Goal: Task Accomplishment & Management: Complete application form

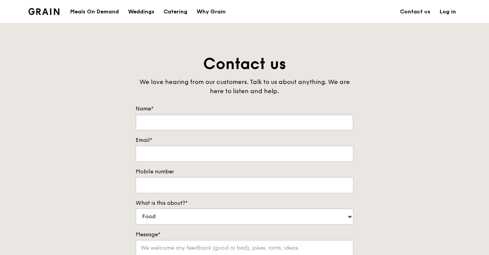
click at [192, 125] on input "Name*" at bounding box center [245, 122] width 218 height 16
type input "Aqilah"
click at [188, 154] on input "Email*" at bounding box center [245, 154] width 218 height 16
type input "[EMAIL_ADDRESS][PERSON_NAME][DOMAIN_NAME]"
click at [242, 185] on input "Mobile number" at bounding box center [245, 185] width 218 height 16
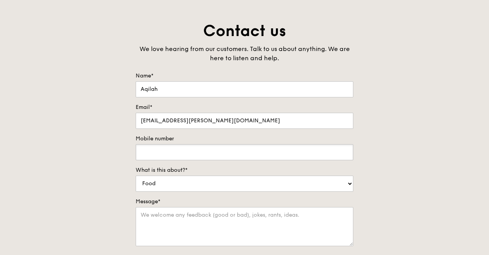
scroll to position [77, 0]
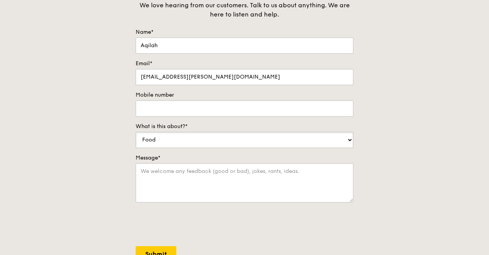
click at [199, 138] on select "Food Service Billing/Payment Catering Others" at bounding box center [245, 140] width 218 height 16
click at [397, 168] on div "Contact us We love hearing from our customers. Talk to us about anything. We ar…" at bounding box center [244, 137] width 489 height 320
click at [166, 172] on textarea "Message*" at bounding box center [245, 182] width 218 height 39
click at [174, 136] on select "Food Service Billing/Payment Catering Others" at bounding box center [245, 140] width 218 height 16
select select "Catering"
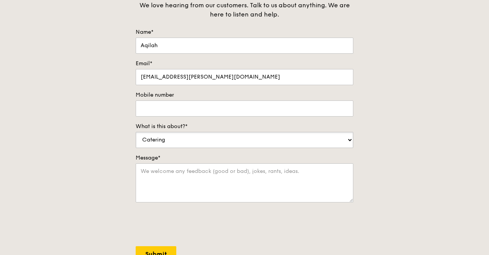
click at [136, 132] on select "Food Service Billing/Payment Catering Others" at bounding box center [245, 140] width 218 height 16
click at [166, 177] on textarea "Message*" at bounding box center [245, 182] width 218 height 39
type textarea "H"
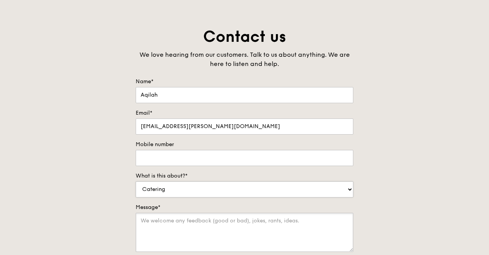
scroll to position [0, 0]
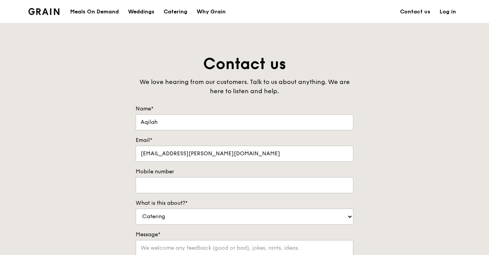
click at [46, 7] on div "Grain logo" at bounding box center [43, 11] width 31 height 23
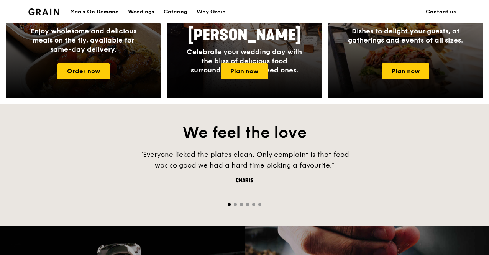
scroll to position [345, 0]
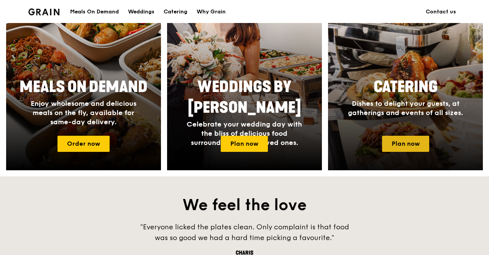
click at [426, 144] on link "Plan now" at bounding box center [405, 144] width 47 height 16
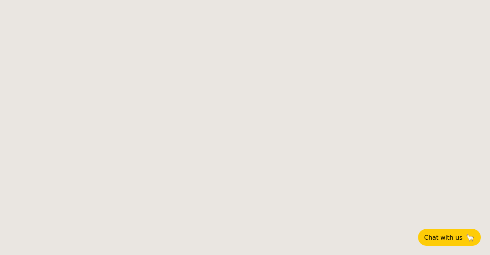
select select
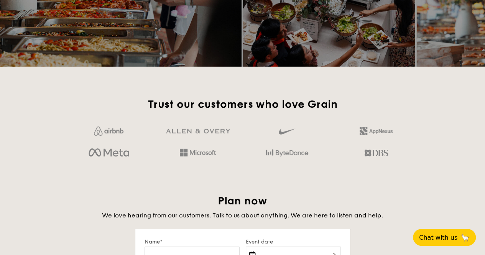
scroll to position [1264, 0]
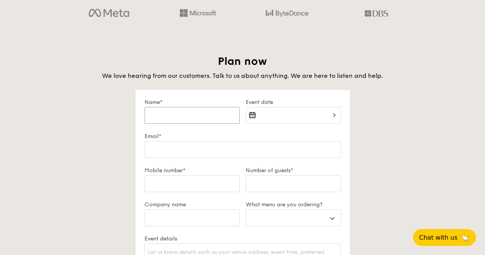
click at [226, 116] on input "Name*" at bounding box center [191, 115] width 95 height 17
type input "a"
select select
type input "aq"
select select
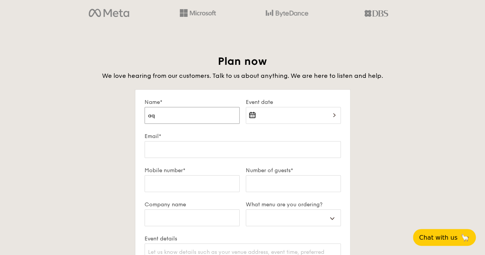
type input "a"
select select
type input "A"
select select
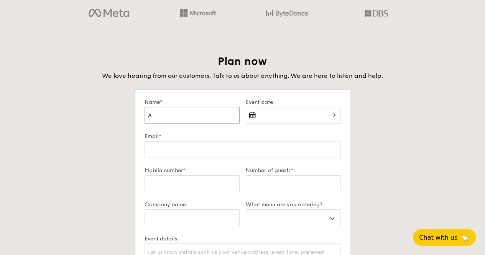
type input "Aq"
select select
type input "Aqi"
select select
type input "Aqil"
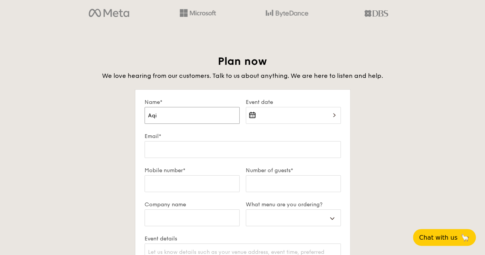
select select
type input "Aqila"
select select
type input "Aqilah"
select select
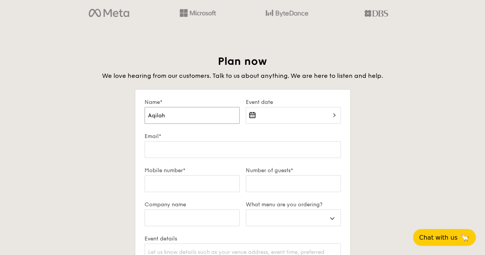
type input "Aqilah"
click at [320, 113] on div at bounding box center [293, 120] width 95 height 26
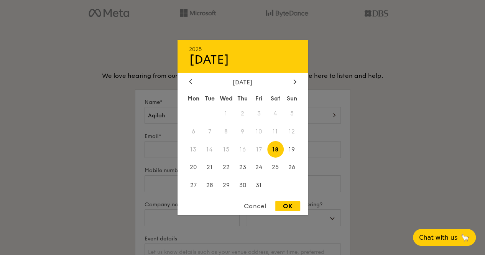
click at [292, 85] on div "October 2025 Mon Tue Wed Thu Fri Sat Sun 1 2 3 4 5 6 7 8 9 10 11 12 13 14 15 16…" at bounding box center [242, 136] width 130 height 116
click at [291, 84] on div at bounding box center [294, 81] width 7 height 7
click at [244, 147] on span "13" at bounding box center [242, 149] width 16 height 16
click at [285, 203] on div "OK" at bounding box center [287, 206] width 25 height 10
type input "Nov 13, 2025"
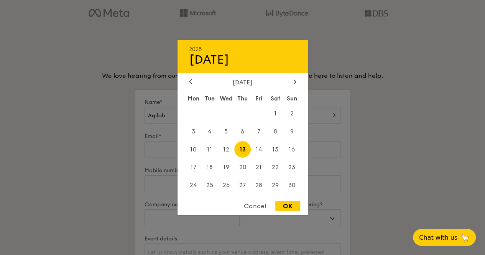
select select
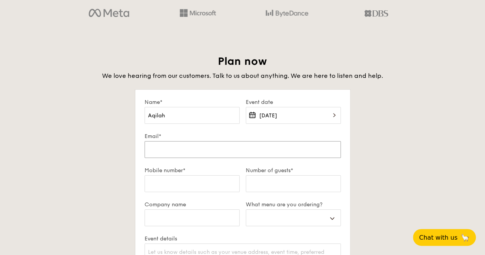
click at [200, 152] on input "Email*" at bounding box center [242, 149] width 196 height 17
type input "[EMAIL_ADDRESS][PERSON_NAME][DOMAIN_NAME]"
select select
click at [195, 181] on input "Mobile number*" at bounding box center [191, 183] width 95 height 17
type input "9"
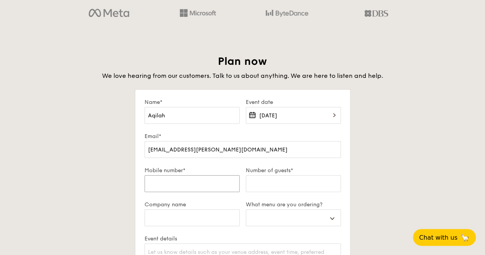
select select
type input "91"
select select
type input "917"
select select
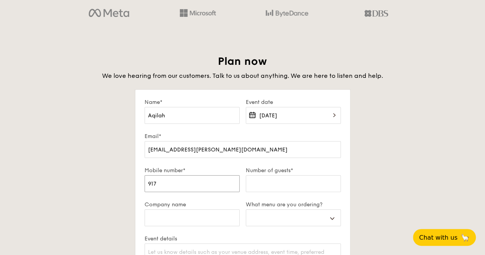
type input "9176"
select select
type input "91768"
select select
type input "917688"
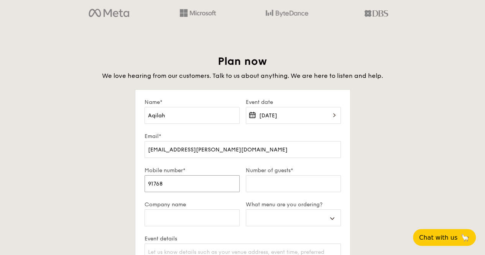
select select
type input "9176887"
select select
type input "91768871"
select select
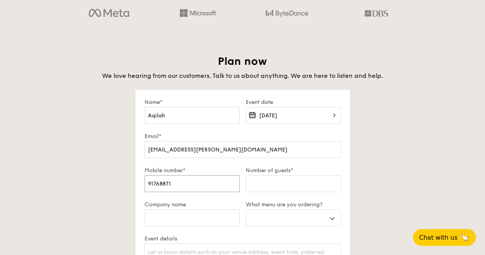
type input "91768871"
click at [301, 182] on input "Number of guests*" at bounding box center [293, 183] width 95 height 17
type input "8"
select select
type input "80"
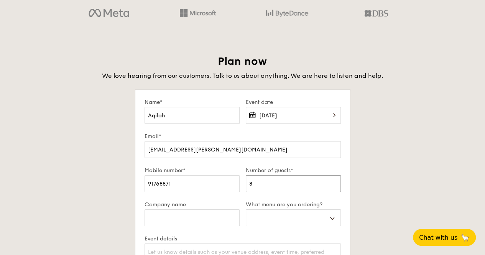
select select
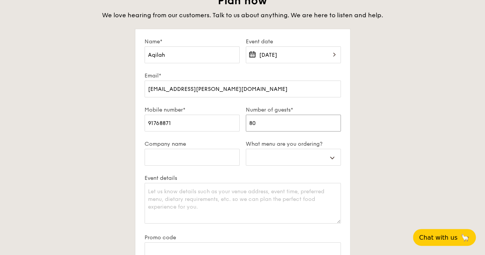
scroll to position [1379, 0]
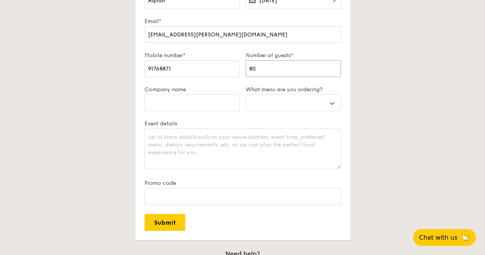
type input "80"
click at [204, 104] on input "Company name" at bounding box center [191, 102] width 95 height 17
type input "S"
select select
type input "SH"
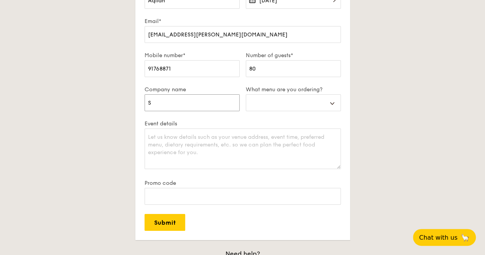
select select
type input "SHE"
select select
type input "SHE"
click at [296, 111] on div "Buffet Mini Buffet High Tea Canapés Meal Boxes Wedding" at bounding box center [293, 107] width 95 height 26
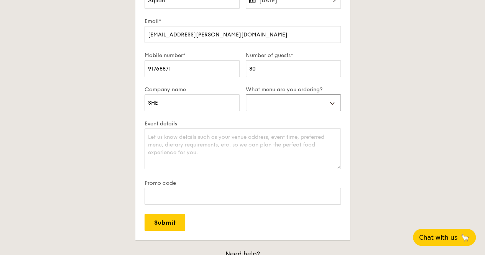
click at [293, 105] on select "Buffet Mini Buffet High Tea Canapés Meal Boxes Wedding" at bounding box center [293, 102] width 95 height 17
select select "buffet"
click at [246, 94] on select "Buffet Mini Buffet High Tea Canapés Meal Boxes Wedding" at bounding box center [293, 102] width 95 height 17
click at [223, 152] on textarea "Event details" at bounding box center [242, 148] width 196 height 41
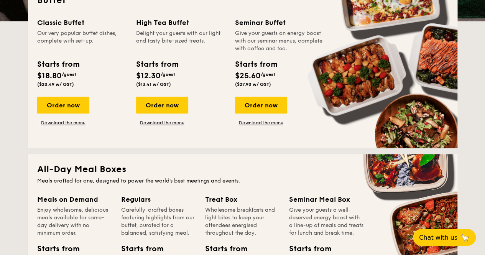
scroll to position [115, 0]
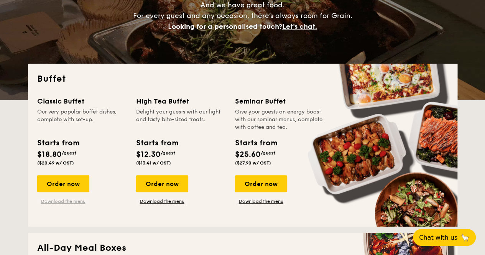
click at [81, 200] on link "Download the menu" at bounding box center [63, 201] width 52 height 6
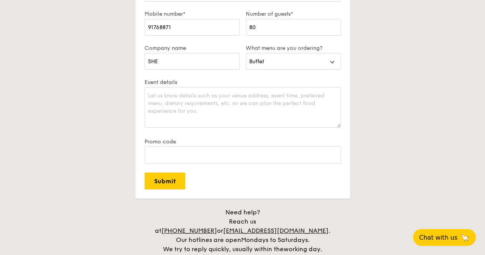
scroll to position [1379, 0]
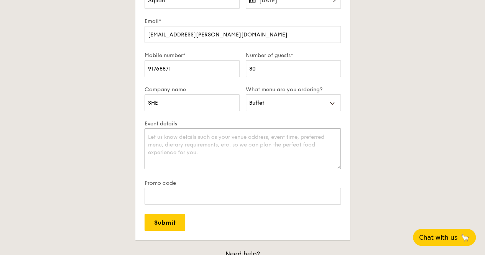
click at [192, 151] on textarea "Event details" at bounding box center [242, 148] width 196 height 41
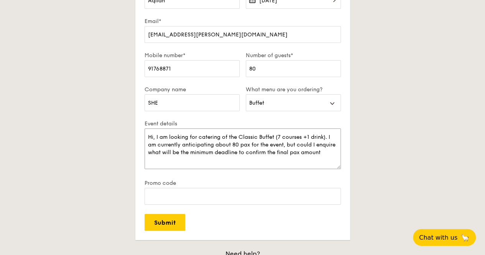
click at [326, 134] on textarea "Hi, I am looking for catering of the Classic Buffet (7 courses +1 drink). I am …" at bounding box center [242, 148] width 196 height 41
click at [328, 134] on textarea "Hi, I am looking for catering of the Classic Buffet (7 courses +1 drink) for an…" at bounding box center [242, 148] width 196 height 41
click at [200, 134] on textarea "Hi, I am looking for lunch catering of the Classic Buffet (7 courses +1 drink) …" at bounding box center [242, 148] width 196 height 41
click at [238, 135] on textarea "Hi, I am looking for lunch catering of the Classic Buffet (7 courses +1 drink) …" at bounding box center [242, 148] width 196 height 41
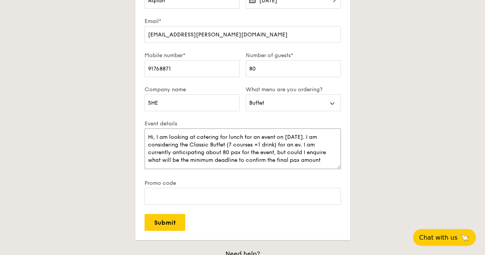
drag, startPoint x: 280, startPoint y: 144, endPoint x: 301, endPoint y: 143, distance: 21.5
click at [301, 143] on textarea "Hi, I am looking at catering for lunch for an event on 13 Nov 2025. I am consid…" at bounding box center [242, 148] width 196 height 41
click at [320, 161] on textarea "Hi, I am looking at catering for lunch for an event on 13 Nov 2025. I am consid…" at bounding box center [242, 148] width 196 height 41
drag, startPoint x: 180, startPoint y: 160, endPoint x: 158, endPoint y: 162, distance: 22.3
click at [158, 162] on textarea "Hi, I am looking at catering for lunch for an event on 13 Nov 2025. I am consid…" at bounding box center [242, 148] width 196 height 41
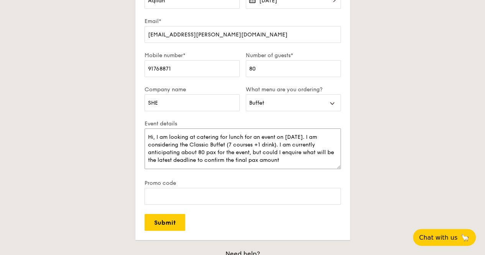
click at [297, 161] on textarea "Hi, I am looking at catering for lunch for an event on 13 Nov 2025. I am consid…" at bounding box center [242, 148] width 196 height 41
click at [318, 152] on textarea "Hi, I am looking at catering for lunch for an event on 13 Nov 2025. I am consid…" at bounding box center [242, 148] width 196 height 41
click at [162, 160] on textarea "Hi, I am looking at catering for lunch for an event on 13 Nov 2025. I am consid…" at bounding box center [242, 148] width 196 height 41
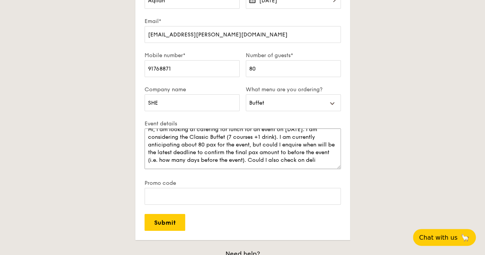
scroll to position [10, 0]
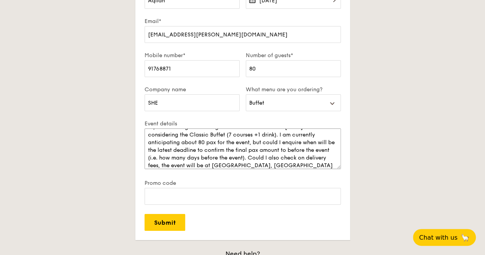
click at [280, 165] on textarea "Hi, I am looking at catering for lunch for an event on 13 Nov 2025. I am consid…" at bounding box center [242, 148] width 196 height 41
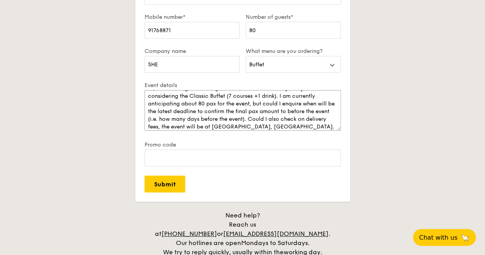
scroll to position [15, 0]
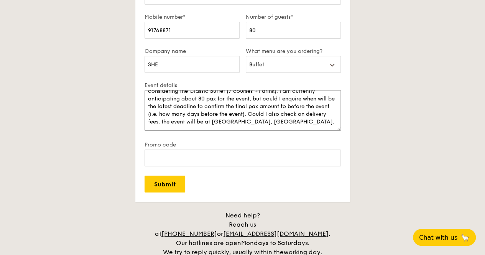
click at [293, 107] on textarea "Hi, I am looking at catering for lunch for an event on 13 Nov 2025. I am consid…" at bounding box center [242, 110] width 196 height 41
click at [297, 122] on textarea "Hi, I am looking at catering for lunch for an event on 13 Nov 2025. I am consid…" at bounding box center [242, 110] width 196 height 41
click at [323, 111] on textarea "Hi, I am looking at catering for lunch for an event on 13 Nov 2025. I am consid…" at bounding box center [242, 110] width 196 height 41
click at [310, 124] on textarea "Hi, I am looking at catering for lunch for an event on 13 Nov 2025. I am consid…" at bounding box center [242, 110] width 196 height 41
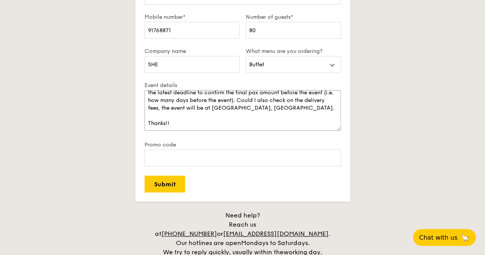
scroll to position [31, 0]
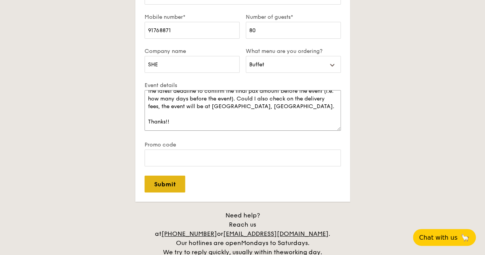
type textarea "Hi, I am looking at catering for lunch for an event on 13 Nov 2025. I am consid…"
click at [167, 180] on input "Submit" at bounding box center [164, 183] width 41 height 17
select select
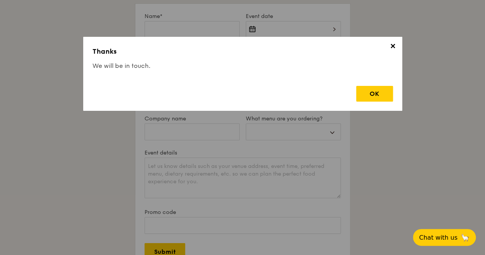
scroll to position [1264, 0]
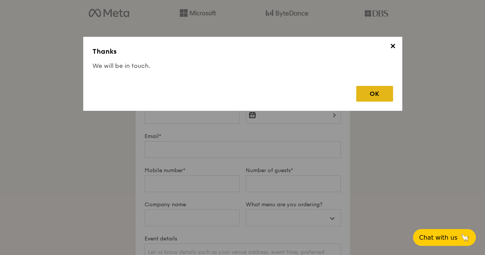
click at [372, 98] on div "OK" at bounding box center [374, 94] width 37 height 16
